Goal: Information Seeking & Learning: Learn about a topic

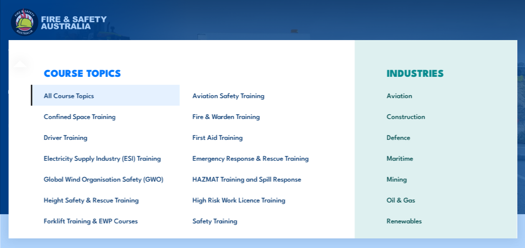
click at [69, 97] on link "All Course Topics" at bounding box center [105, 95] width 149 height 21
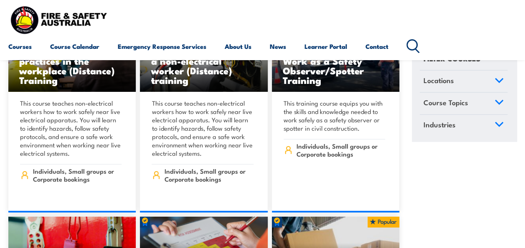
scroll to position [7690, 0]
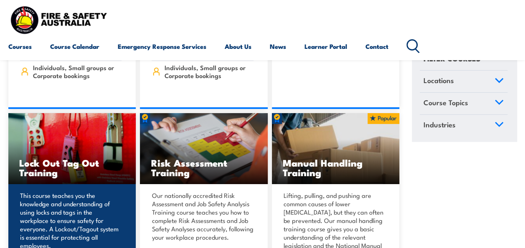
click at [94, 196] on p "This course teaches you the knowledge and understanding of using locks and tags…" at bounding box center [71, 220] width 102 height 59
click at [61, 158] on h3 "Lock Out Tag Out Training" at bounding box center [72, 167] width 106 height 19
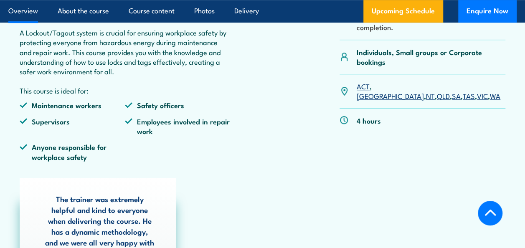
scroll to position [334, 0]
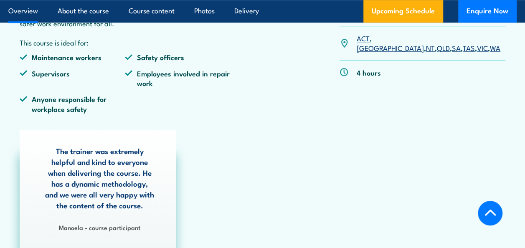
click at [490, 43] on link "WA" at bounding box center [495, 48] width 10 height 10
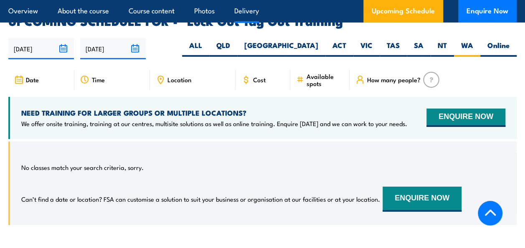
scroll to position [1412, 0]
